Goal: Check status

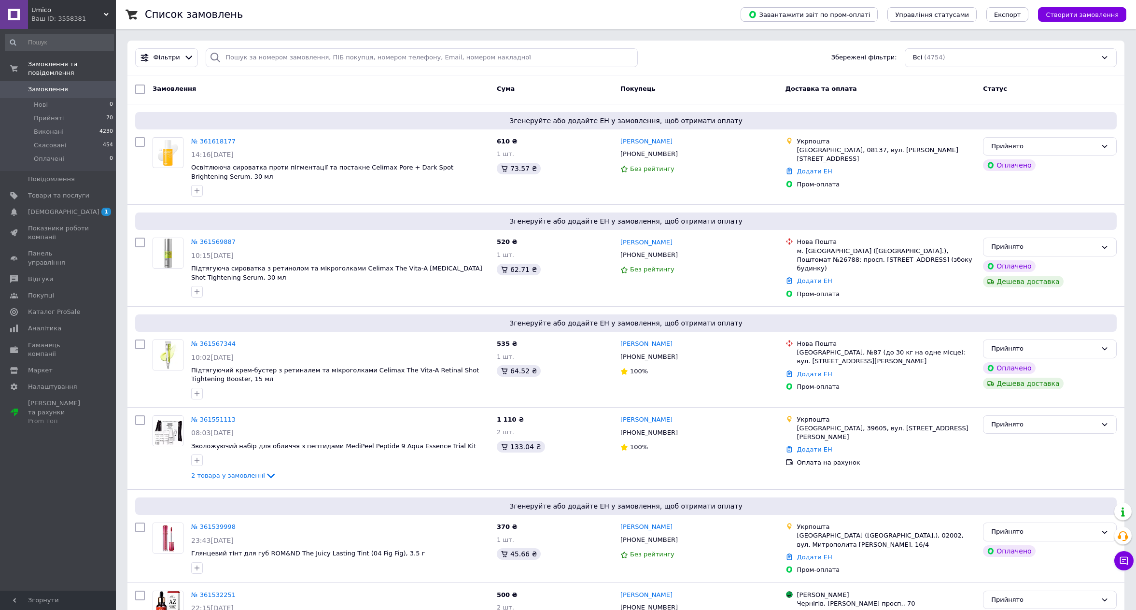
click at [319, 70] on div "Фільтри Збережені фільтри: Всі (4754)" at bounding box center [625, 58] width 997 height 35
click at [318, 56] on input "search" at bounding box center [422, 57] width 432 height 19
paste input "359551341"
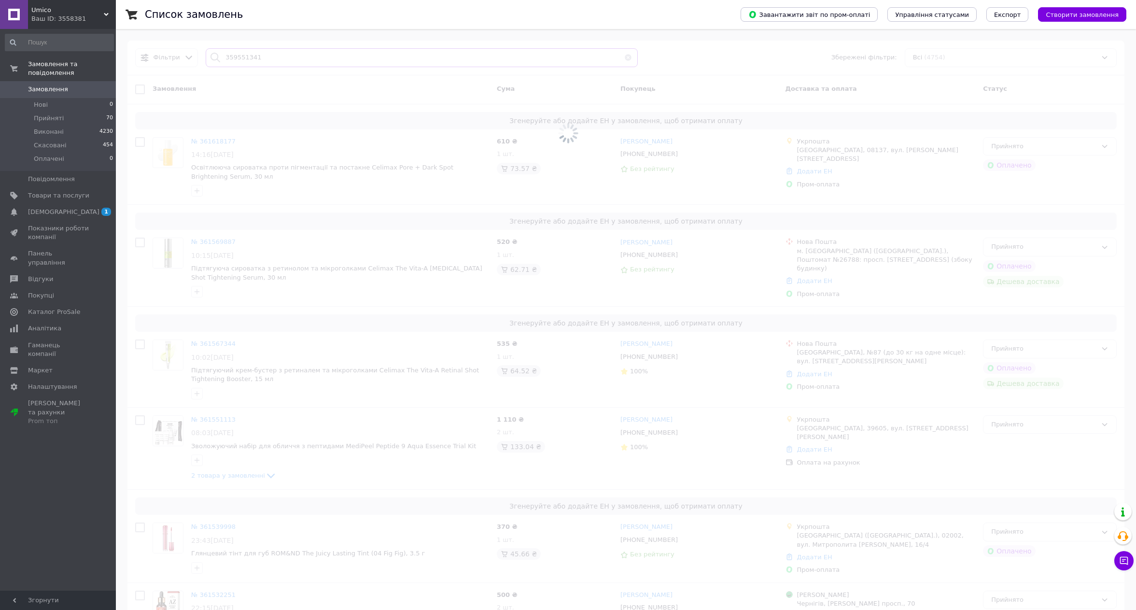
type input "359551341"
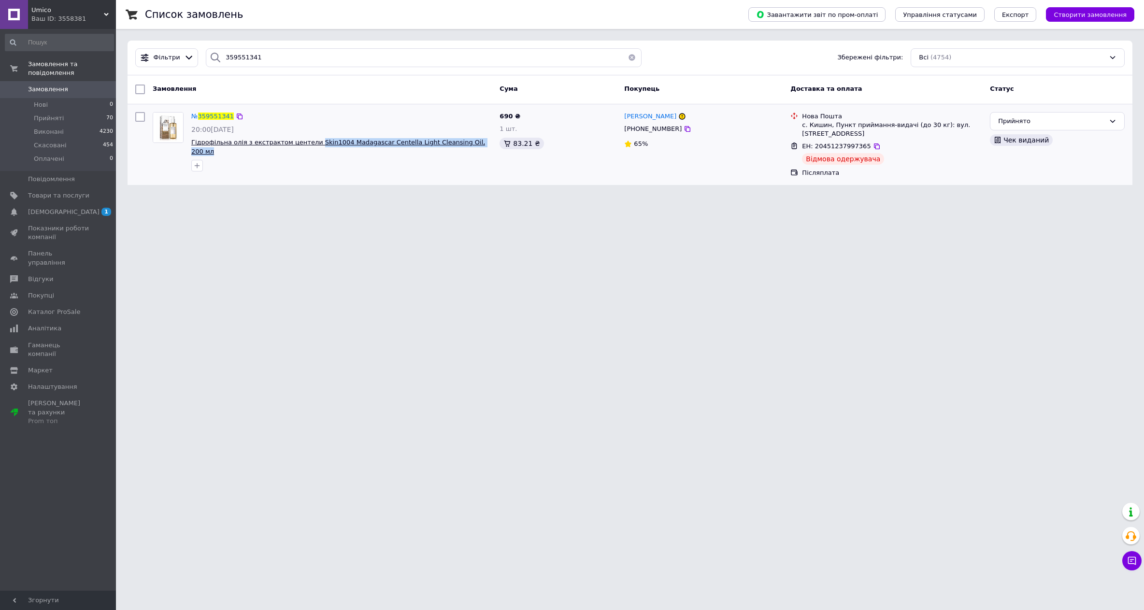
drag, startPoint x: 470, startPoint y: 139, endPoint x: 304, endPoint y: 142, distance: 166.1
click at [304, 142] on span "Гідрофільна олія з екстрактом центели Skin1004 Madagascar Centella Light Cleans…" at bounding box center [341, 147] width 300 height 18
copy span "Skin1004 Madagascar Centella Light Cleansing Oil, 200 мл"
click at [873, 148] on icon at bounding box center [877, 146] width 8 height 8
click at [641, 197] on html "Umico Ваш ID: 3558381 Кабінет покупця Перевірити стан системи Сторінка на марке…" at bounding box center [572, 98] width 1144 height 197
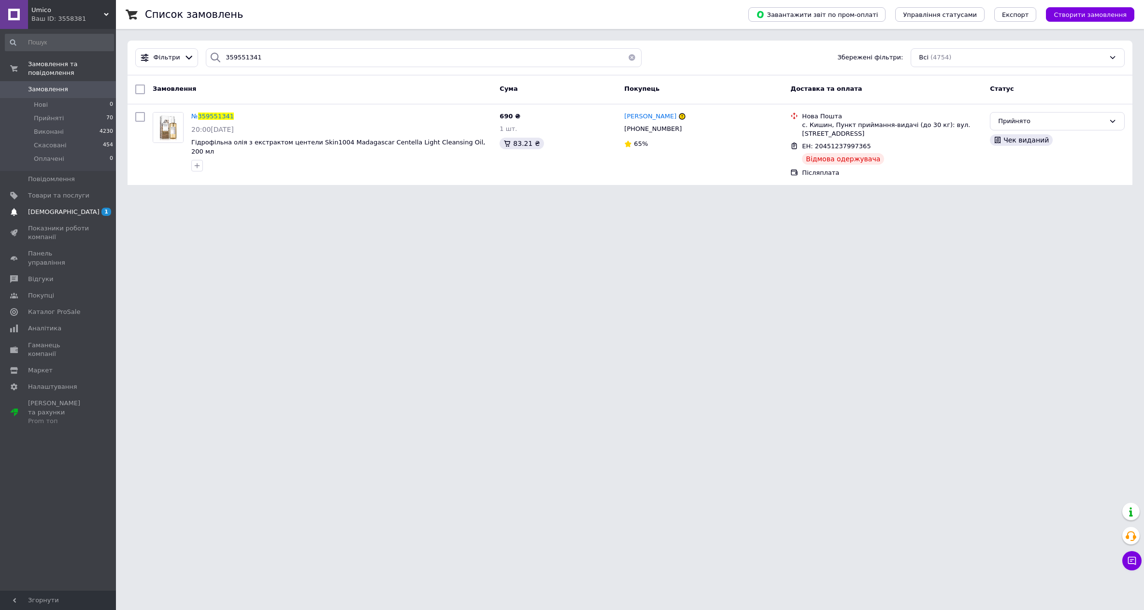
click at [70, 208] on span "[DEMOGRAPHIC_DATA]" at bounding box center [58, 212] width 61 height 9
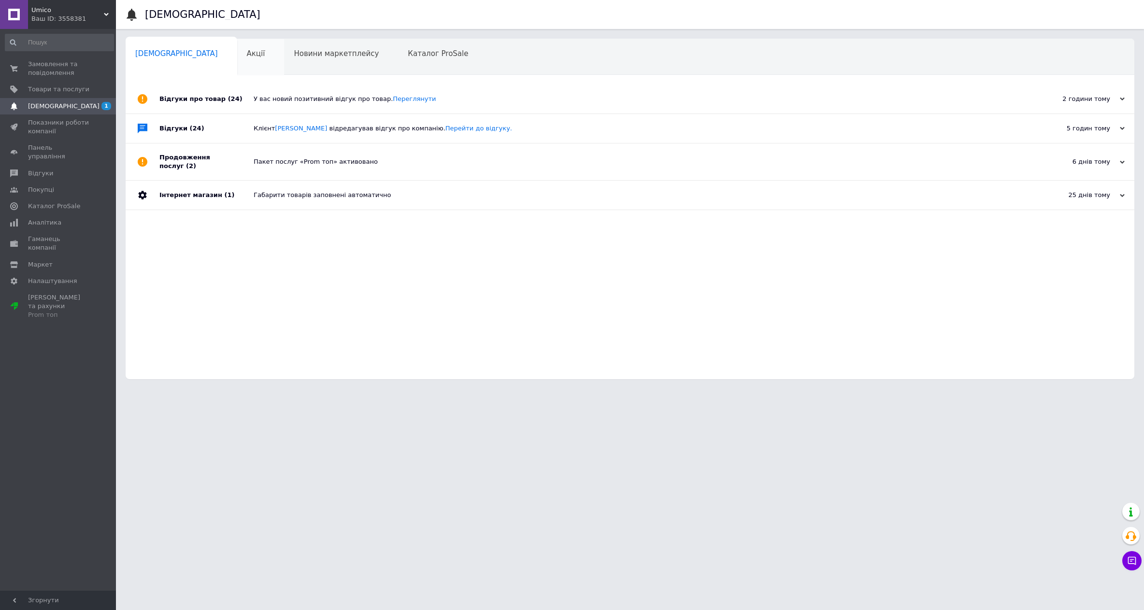
click at [237, 58] on div "Акції 0" at bounding box center [260, 57] width 47 height 37
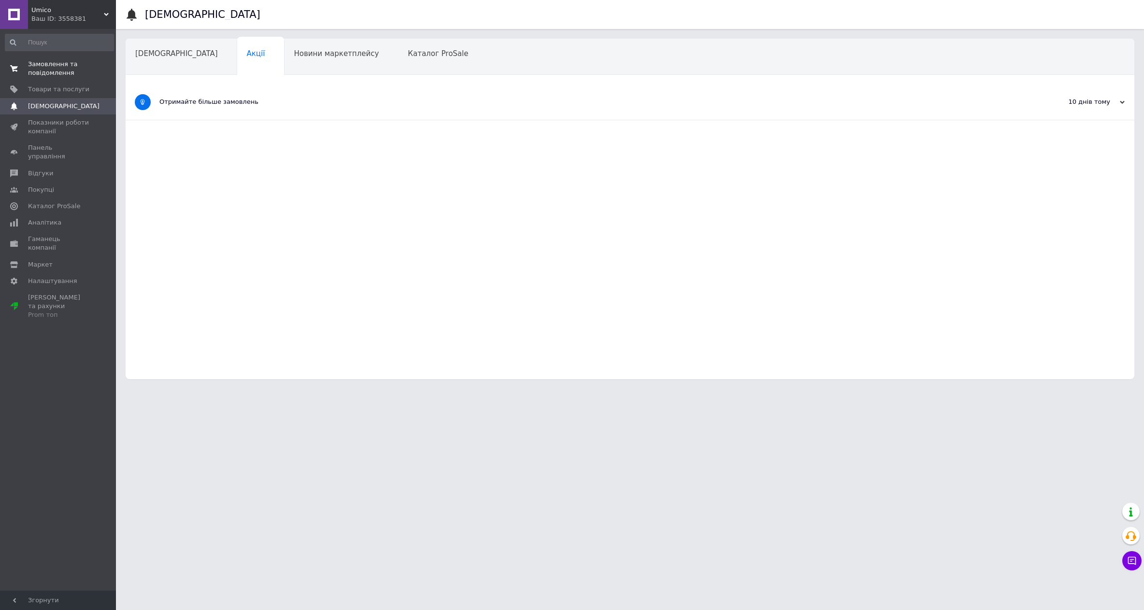
click at [72, 72] on span "Замовлення та повідомлення" at bounding box center [58, 68] width 61 height 17
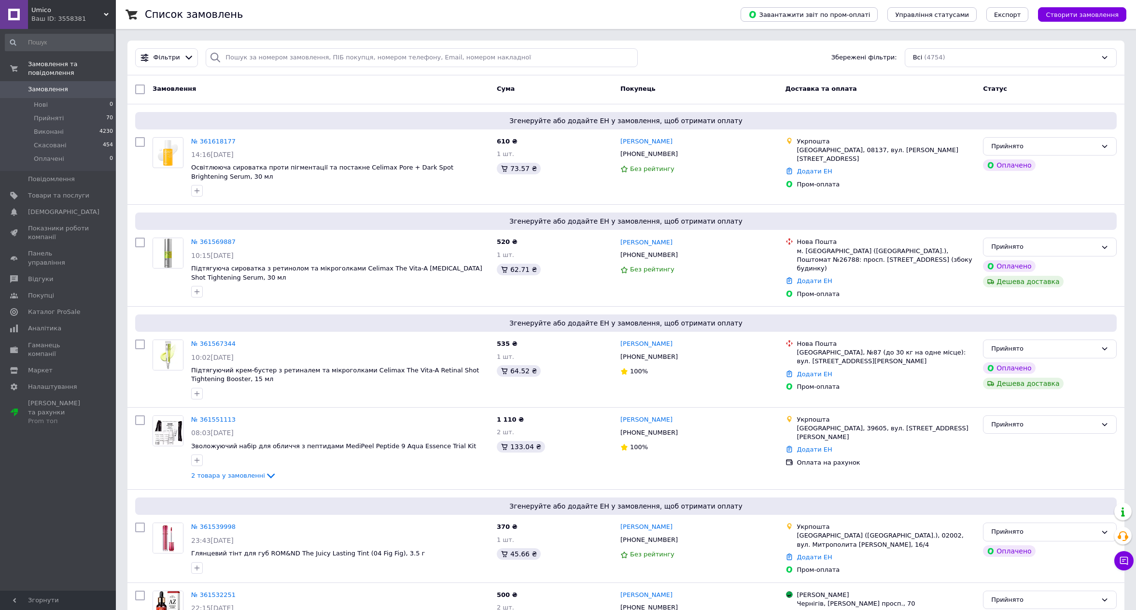
click at [64, 453] on div "Замовлення та повідомлення Замовлення 0 Нові 0 Прийняті 70 Виконані 4230 Скасов…" at bounding box center [59, 311] width 119 height 565
